Goal: Communication & Community: Answer question/provide support

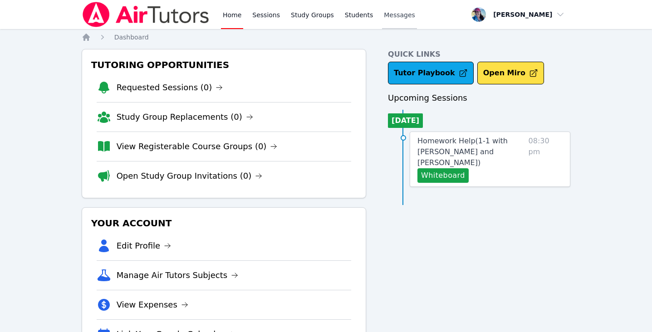
click at [404, 15] on span "Messages" at bounding box center [399, 14] width 31 height 9
click at [392, 12] on span "Messages" at bounding box center [399, 14] width 31 height 9
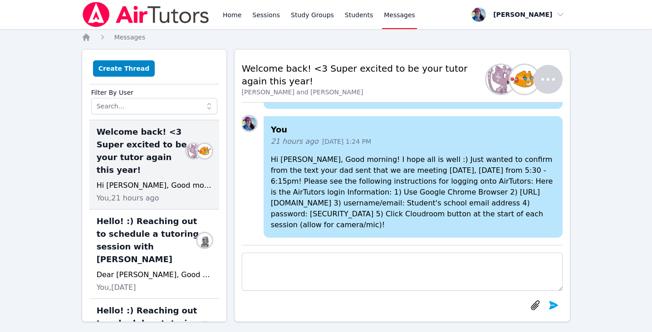
click at [294, 275] on textarea at bounding box center [402, 272] width 321 height 38
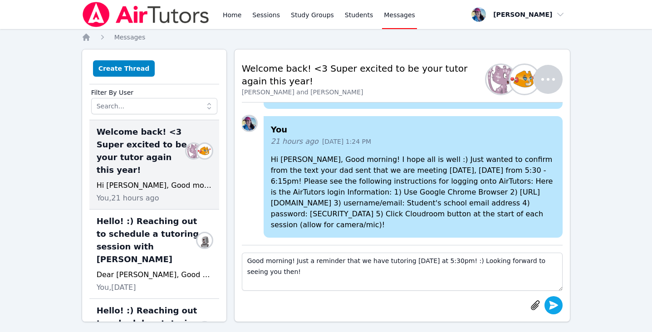
type textarea "Good morning! Just a reminder that we have tutoring today at 5:30pm! :) Looking…"
click at [551, 300] on icon "submit" at bounding box center [553, 305] width 11 height 11
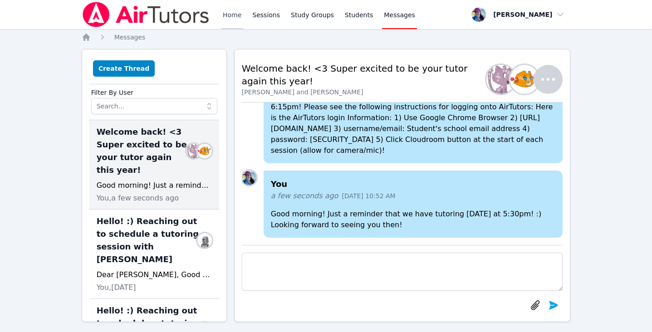
click at [222, 19] on link "Home" at bounding box center [232, 14] width 22 height 29
